Goal: Register for event/course

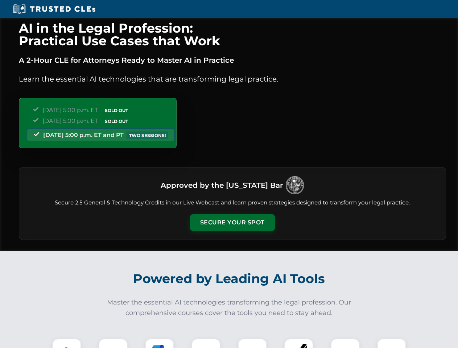
click at [232, 223] on button "Secure Your Spot" at bounding box center [232, 222] width 85 height 17
click at [67, 343] on img at bounding box center [66, 352] width 21 height 21
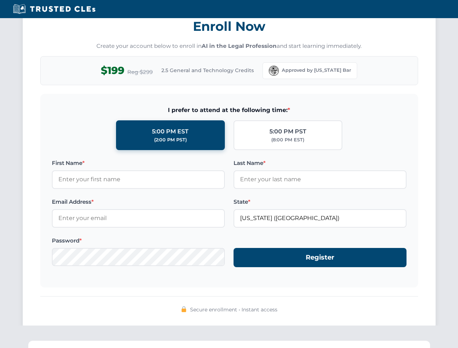
scroll to position [711, 0]
